Goal: Information Seeking & Learning: Compare options

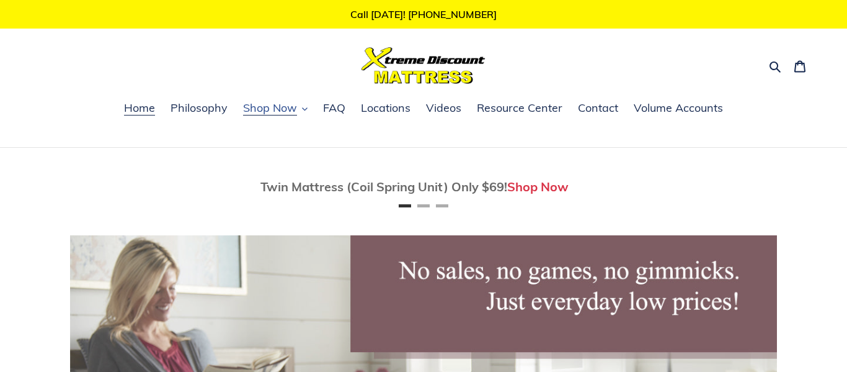
click at [264, 110] on span "Shop Now" at bounding box center [270, 107] width 54 height 15
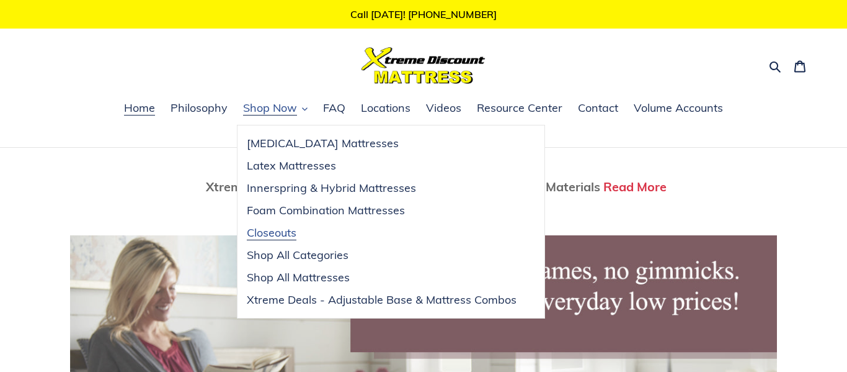
scroll to position [0, 1414]
click at [300, 213] on span "Foam Combination Mattresses" at bounding box center [326, 210] width 158 height 15
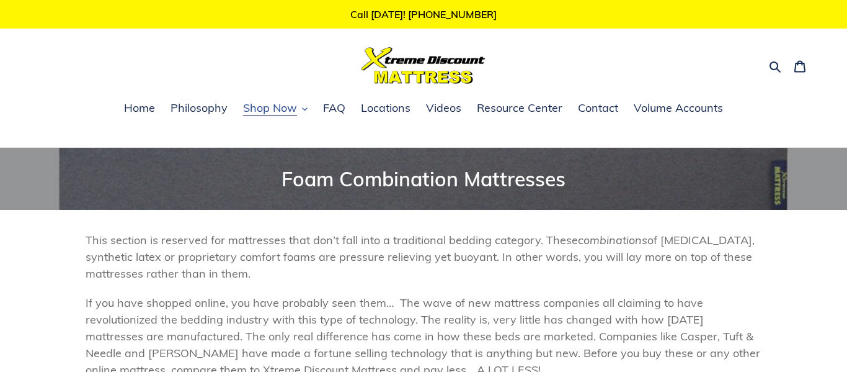
click at [272, 114] on span "Shop Now" at bounding box center [270, 107] width 54 height 15
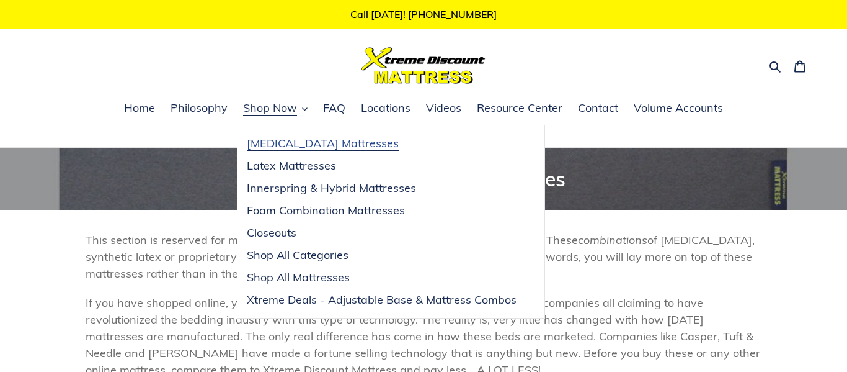
click at [277, 148] on span "[MEDICAL_DATA] Mattresses" at bounding box center [323, 143] width 152 height 15
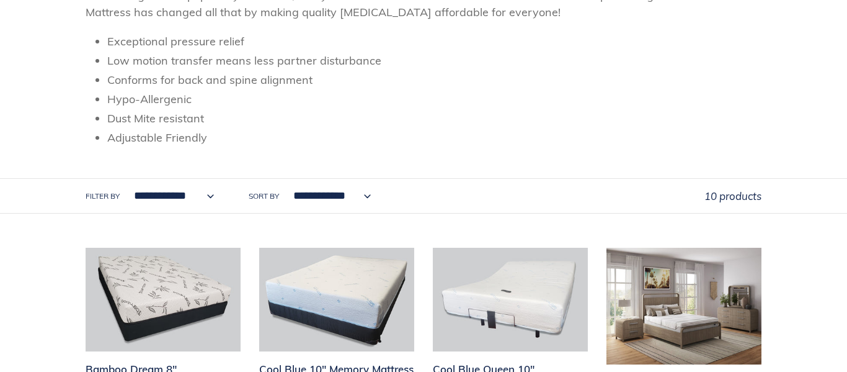
scroll to position [262, 0]
click at [199, 198] on select "**********" at bounding box center [171, 195] width 96 height 34
click at [357, 130] on li "Adjustable Friendly" at bounding box center [434, 136] width 654 height 17
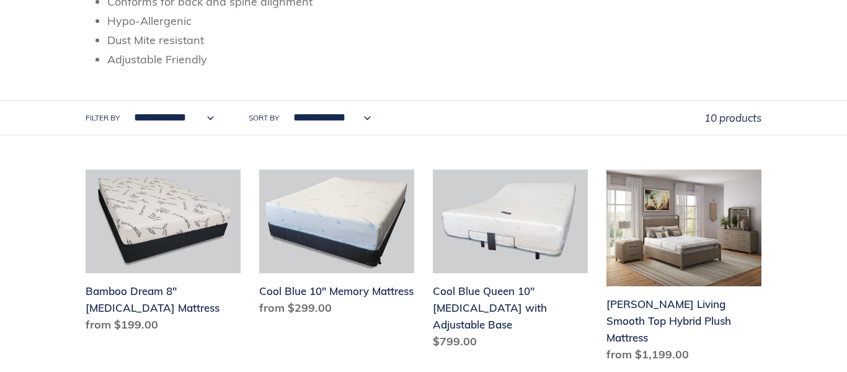
scroll to position [340, 0]
click at [193, 118] on select "**********" at bounding box center [171, 117] width 96 height 34
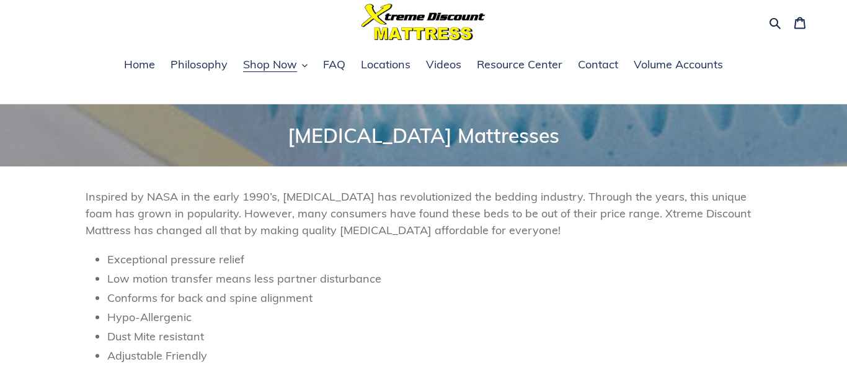
scroll to position [44, 0]
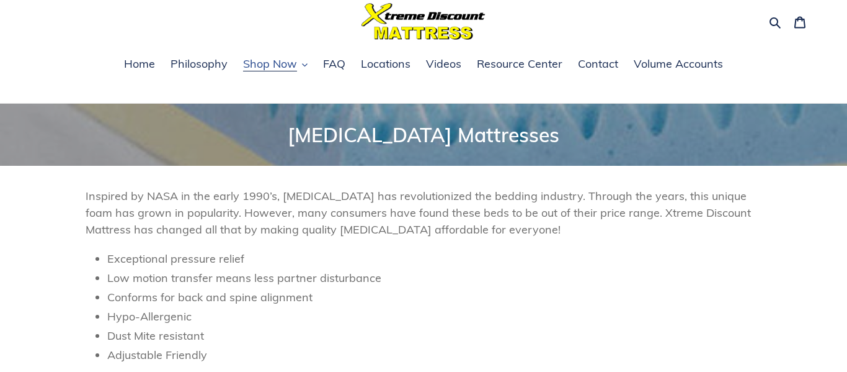
click at [287, 65] on span "Shop Now" at bounding box center [270, 63] width 54 height 15
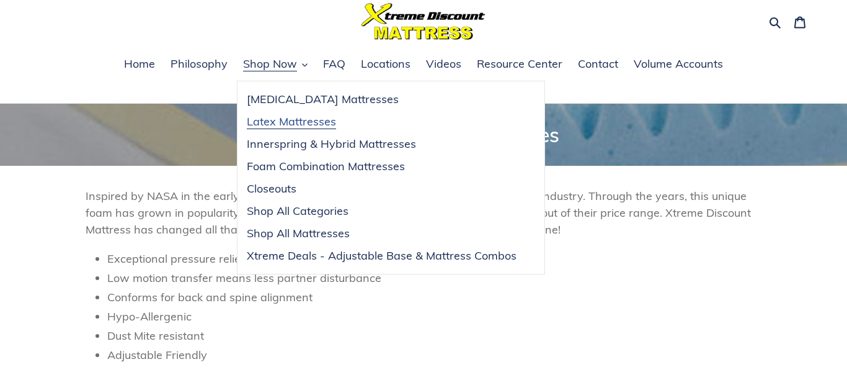
click at [290, 123] on span "Latex Mattresses" at bounding box center [291, 121] width 89 height 15
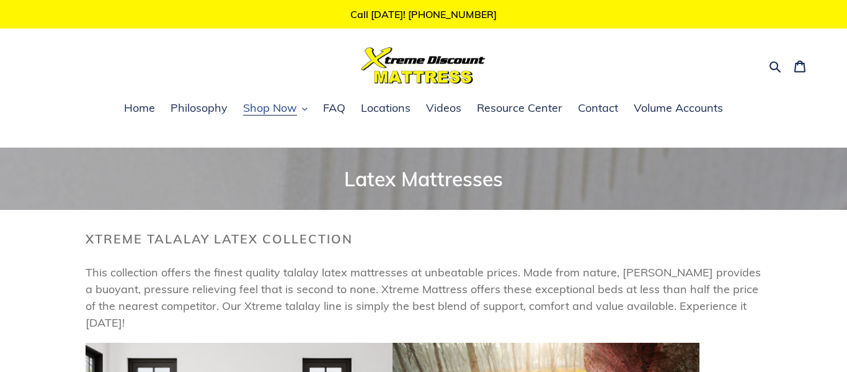
click at [285, 113] on span "Shop Now" at bounding box center [270, 107] width 54 height 15
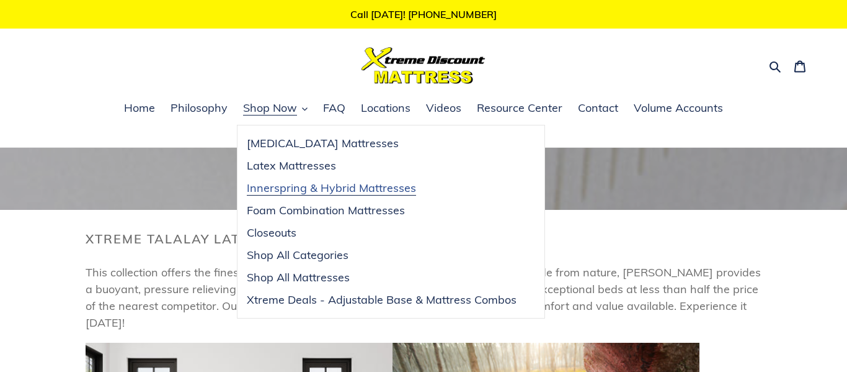
click at [295, 189] on span "Innerspring & Hybrid Mattresses" at bounding box center [331, 187] width 169 height 15
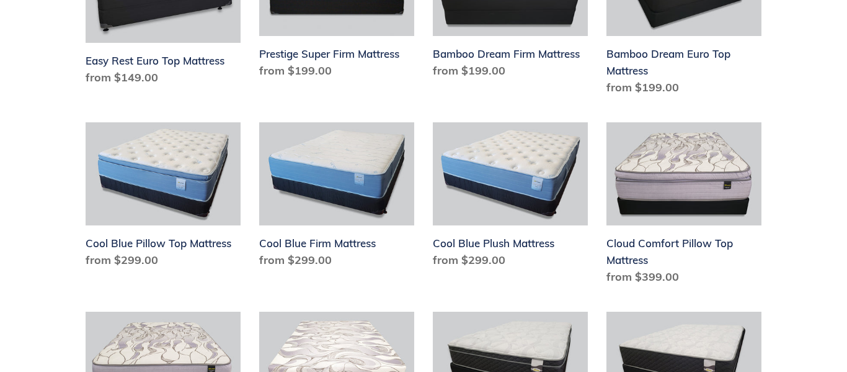
scroll to position [729, 0]
